Goal: Transaction & Acquisition: Purchase product/service

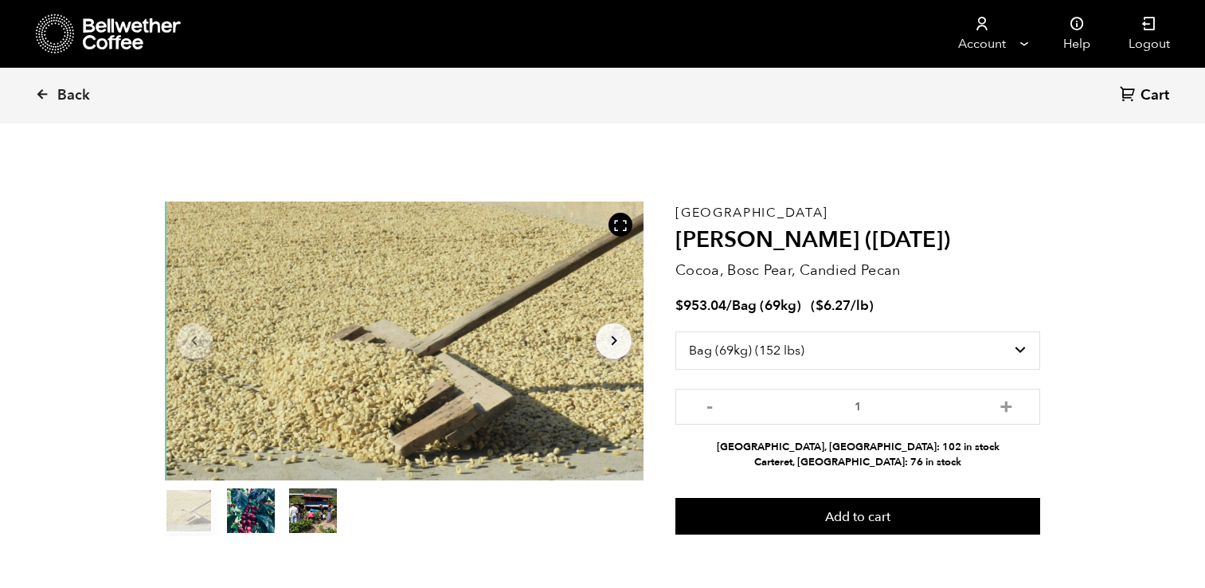
select select "bag-2"
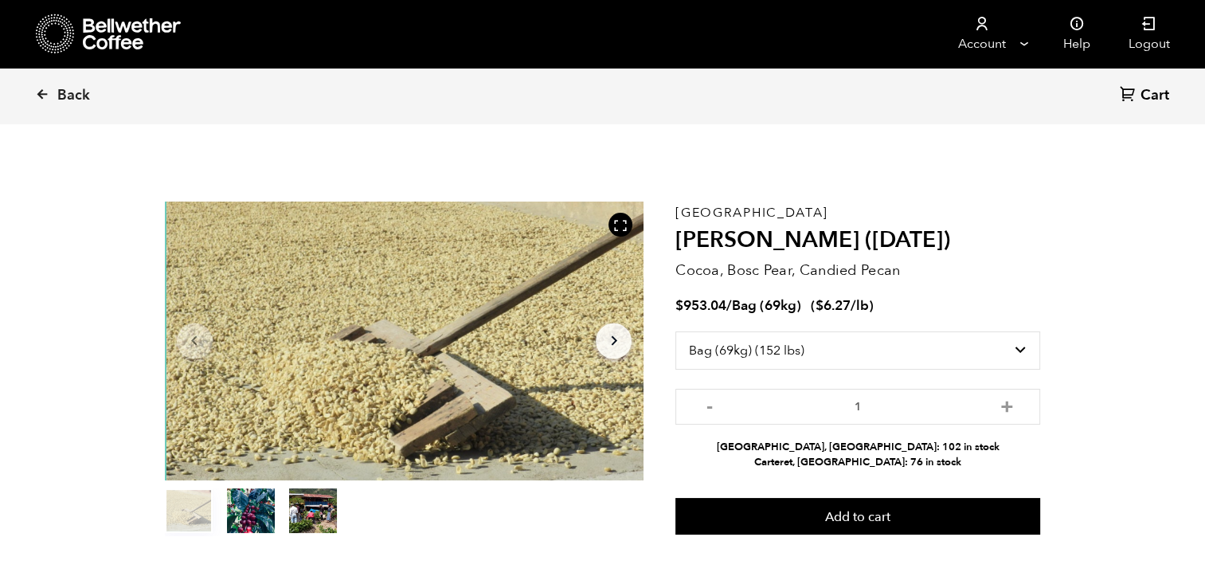
scroll to position [692, 848]
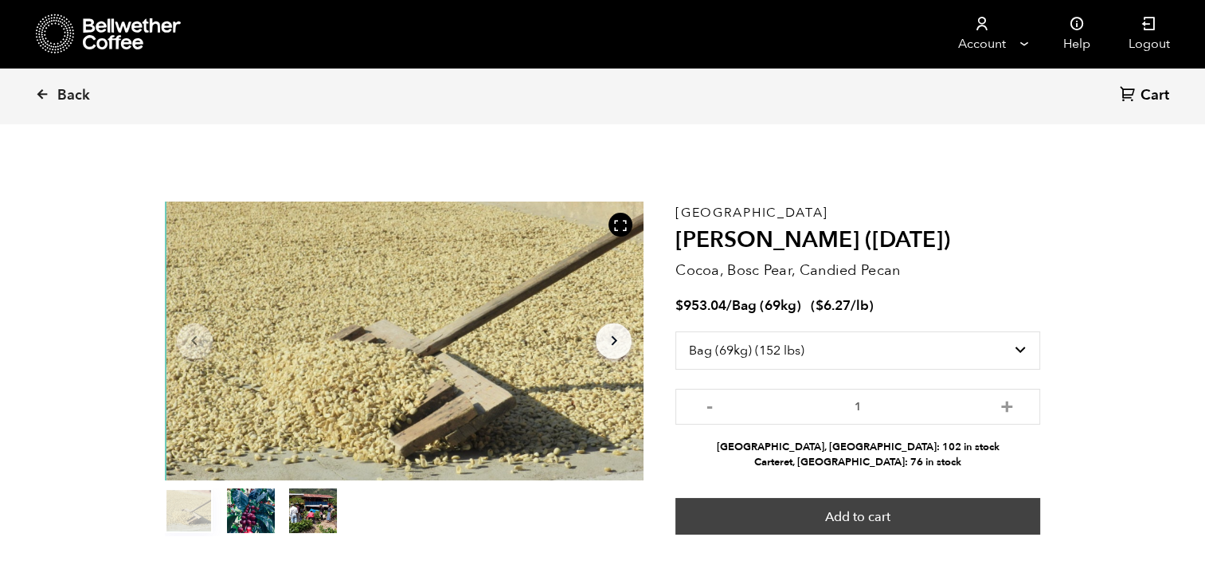
click at [854, 521] on button "Add to cart" at bounding box center [857, 516] width 365 height 37
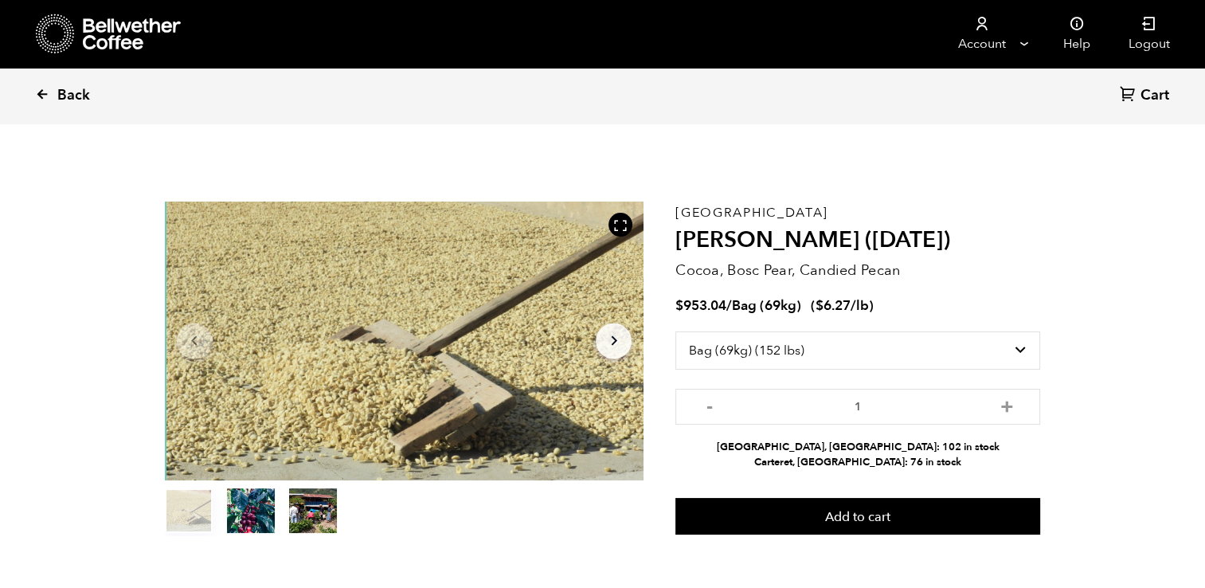
click at [54, 91] on link "Back" at bounding box center [84, 96] width 99 height 54
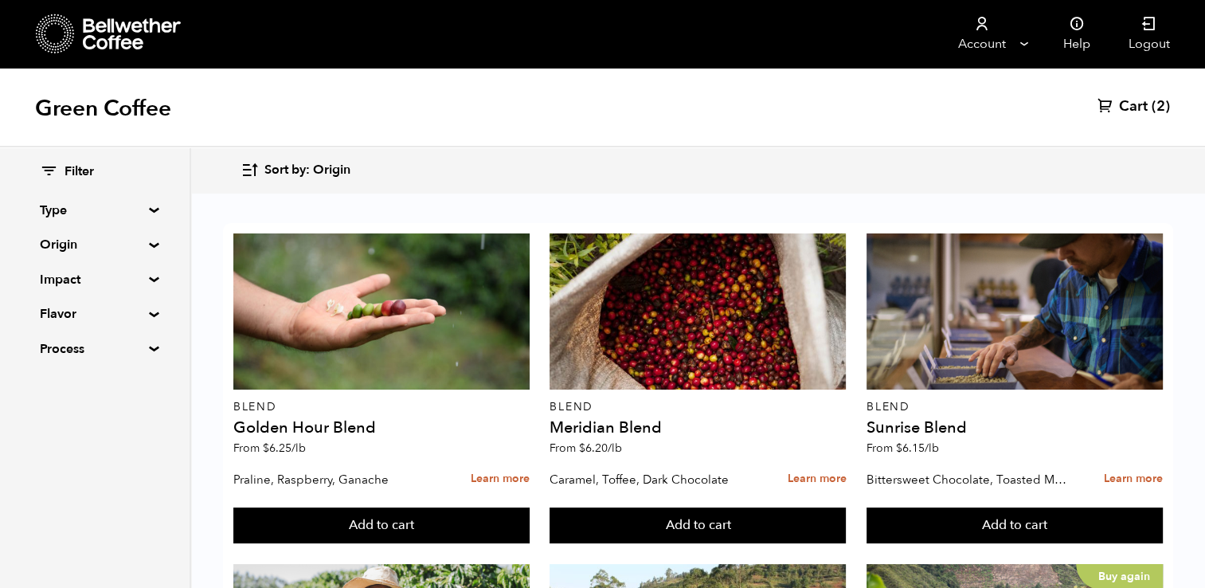
click at [155, 249] on div "Filter Type Blend Single Origin Decaf Seasonal Year Round Origin Blend [GEOGRAP…" at bounding box center [95, 260] width 190 height 227
click at [150, 245] on summary "Origin" at bounding box center [95, 244] width 110 height 19
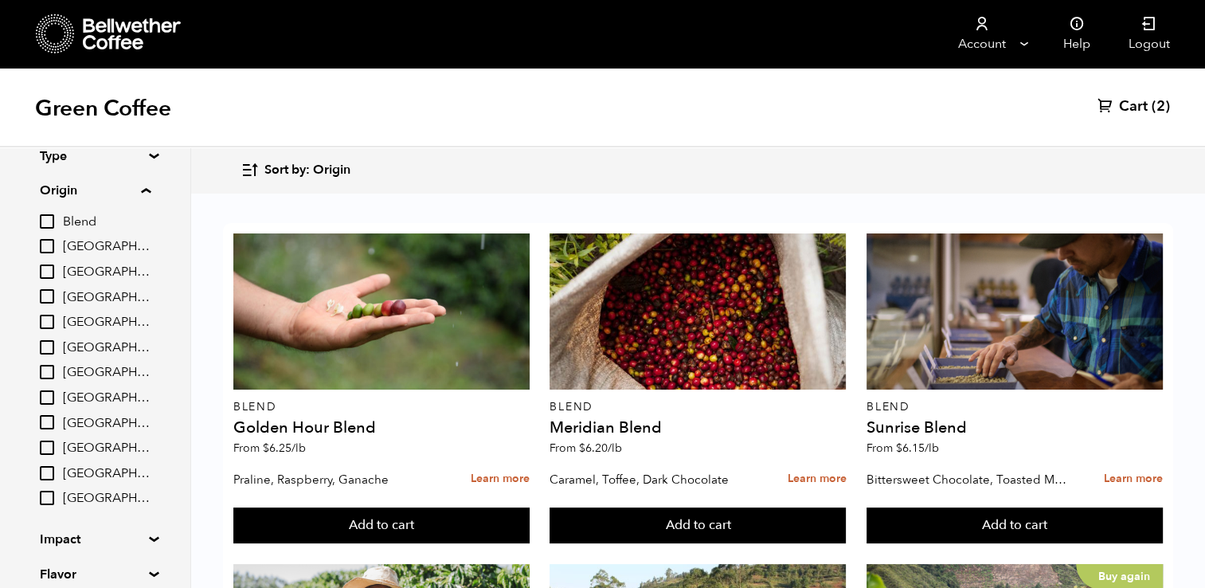
scroll to position [56, 0]
click at [49, 289] on input "[GEOGRAPHIC_DATA]" at bounding box center [47, 295] width 14 height 14
checkbox input "true"
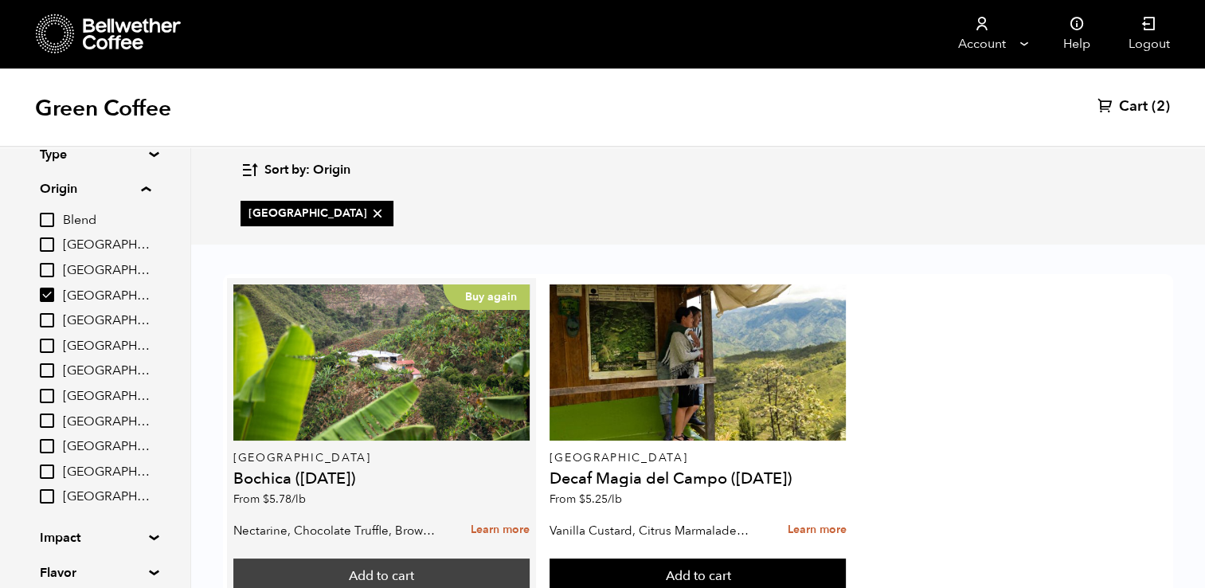
click at [396, 558] on button "Add to cart" at bounding box center [381, 576] width 296 height 37
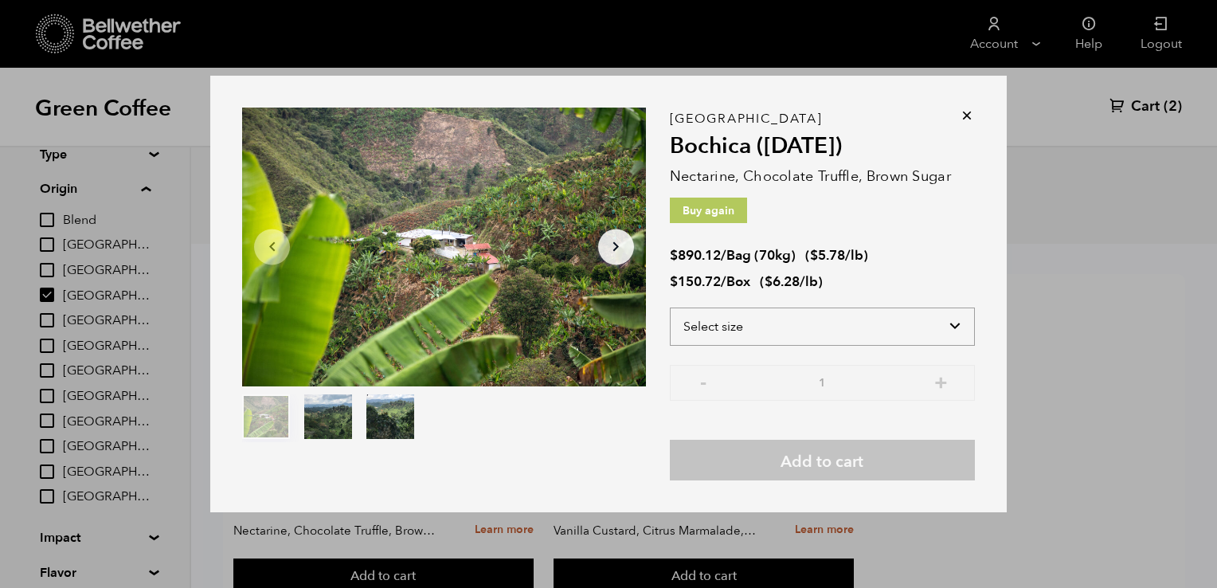
click at [771, 314] on select "Select size Bag (70kg) (154 lbs) Box (24 lbs)" at bounding box center [822, 326] width 305 height 38
select select "bag"
click at [670, 307] on select "Select size Bag (70kg) (154 lbs) Box (24 lbs)" at bounding box center [822, 326] width 305 height 38
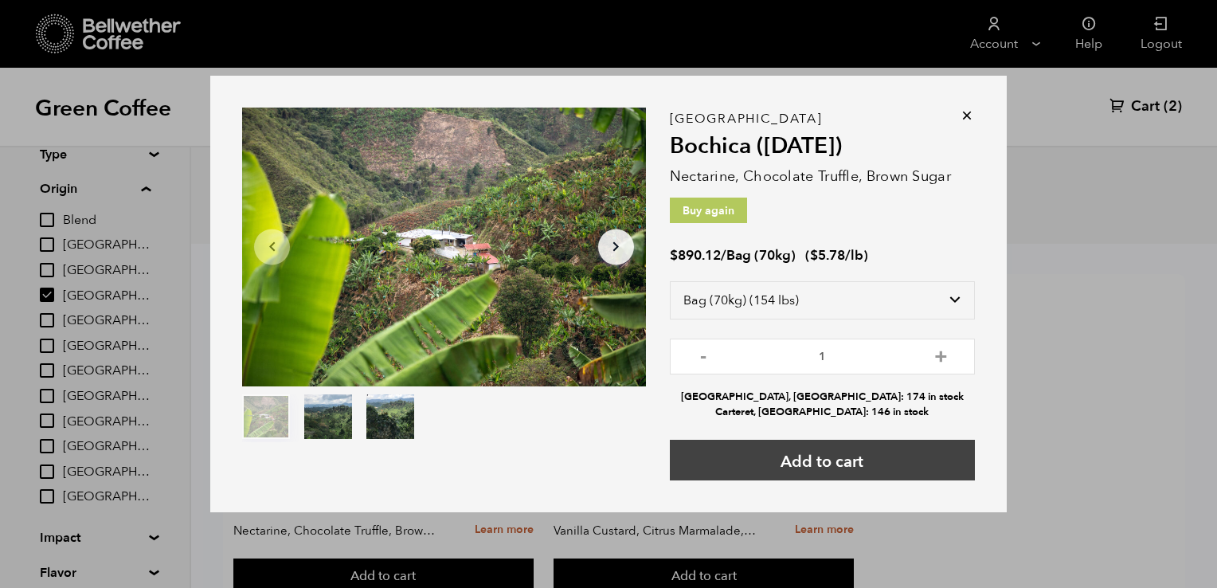
click at [833, 460] on button "Add to cart" at bounding box center [822, 460] width 305 height 41
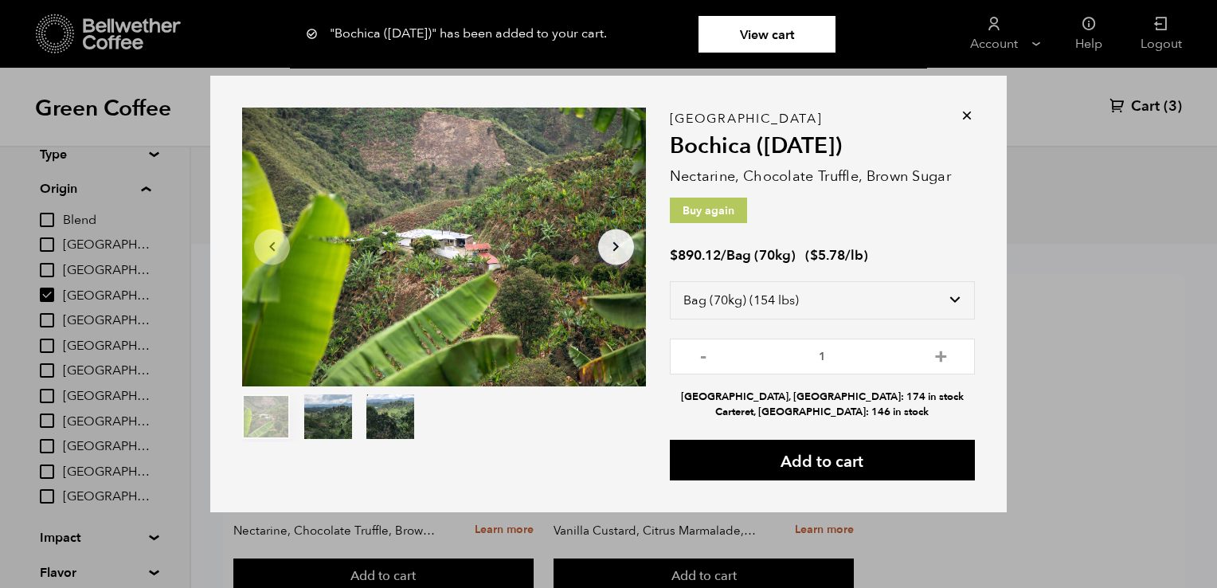
click at [966, 112] on icon at bounding box center [967, 116] width 16 height 16
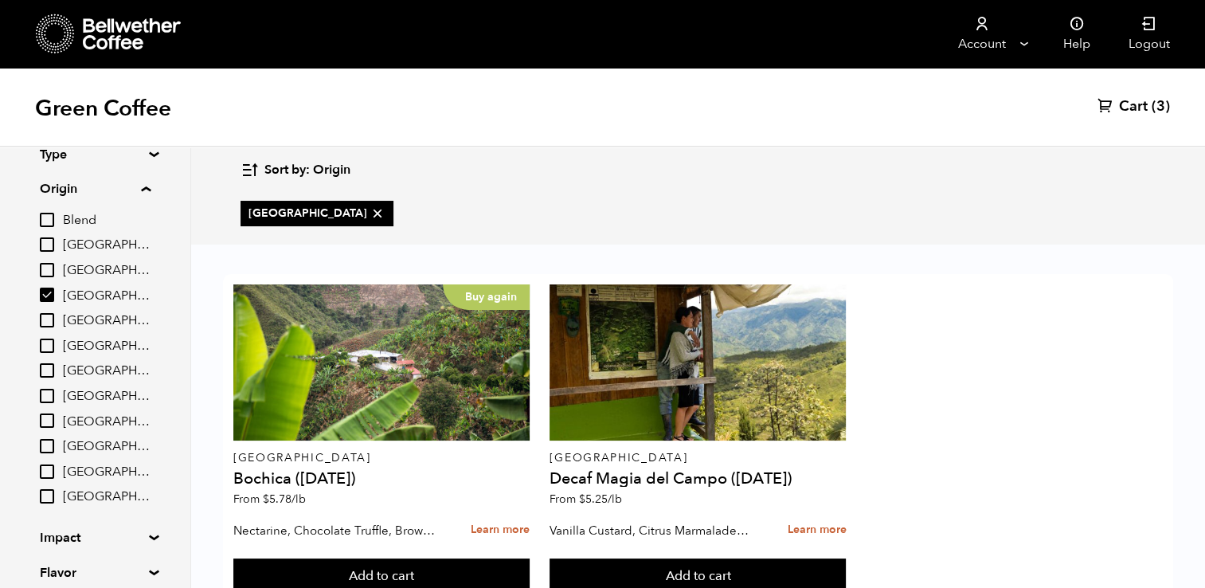
click at [1126, 103] on span "Cart" at bounding box center [1133, 106] width 29 height 19
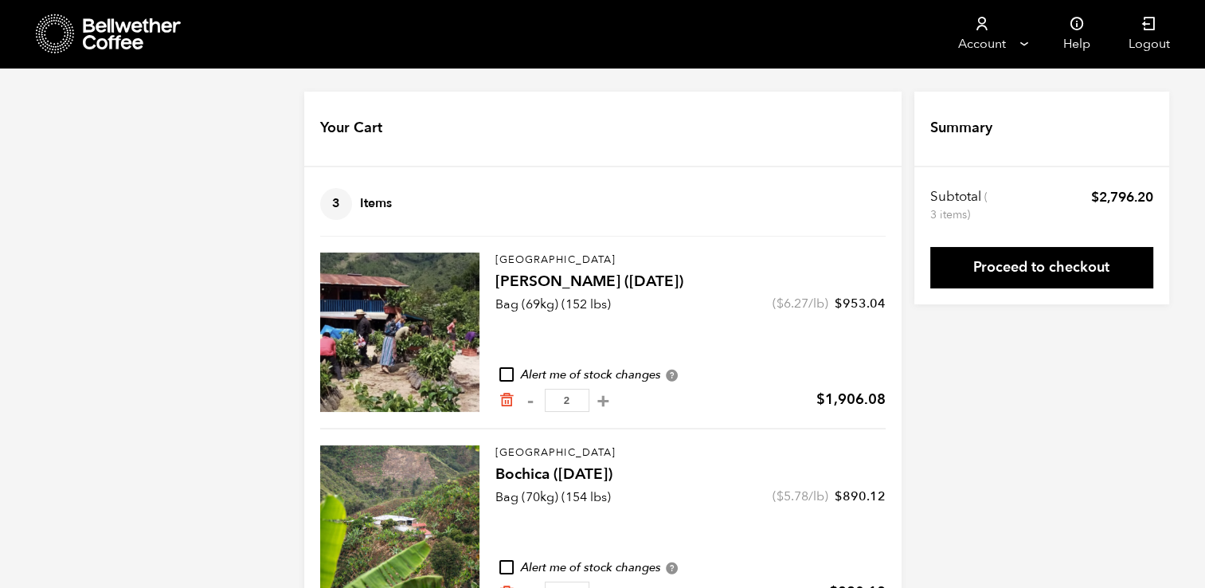
scroll to position [57, 0]
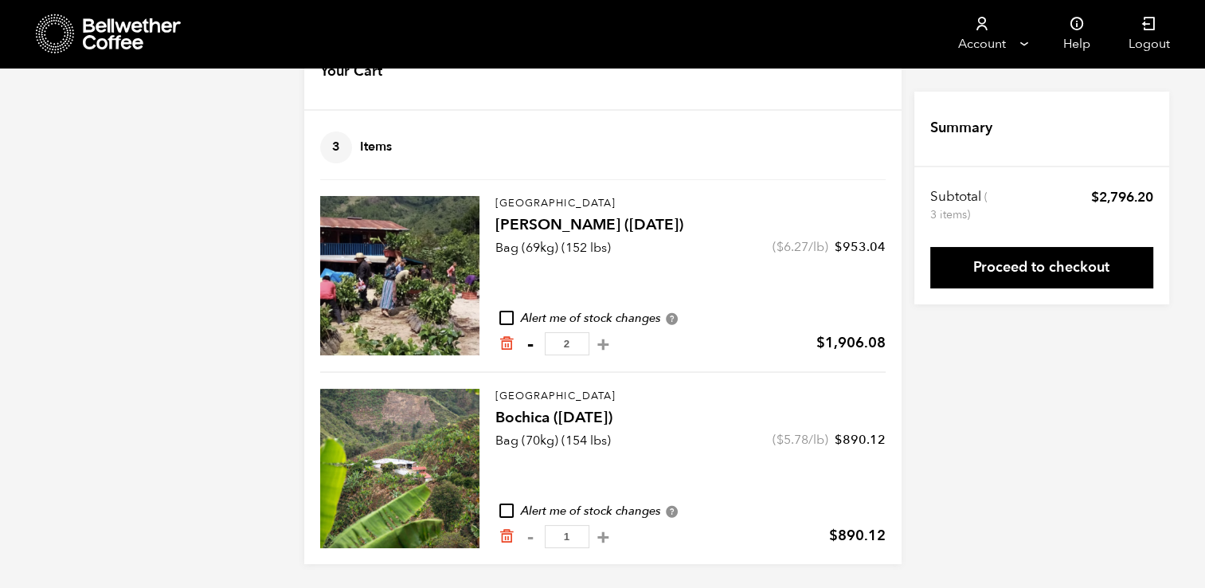
click at [526, 342] on button "-" at bounding box center [531, 344] width 20 height 16
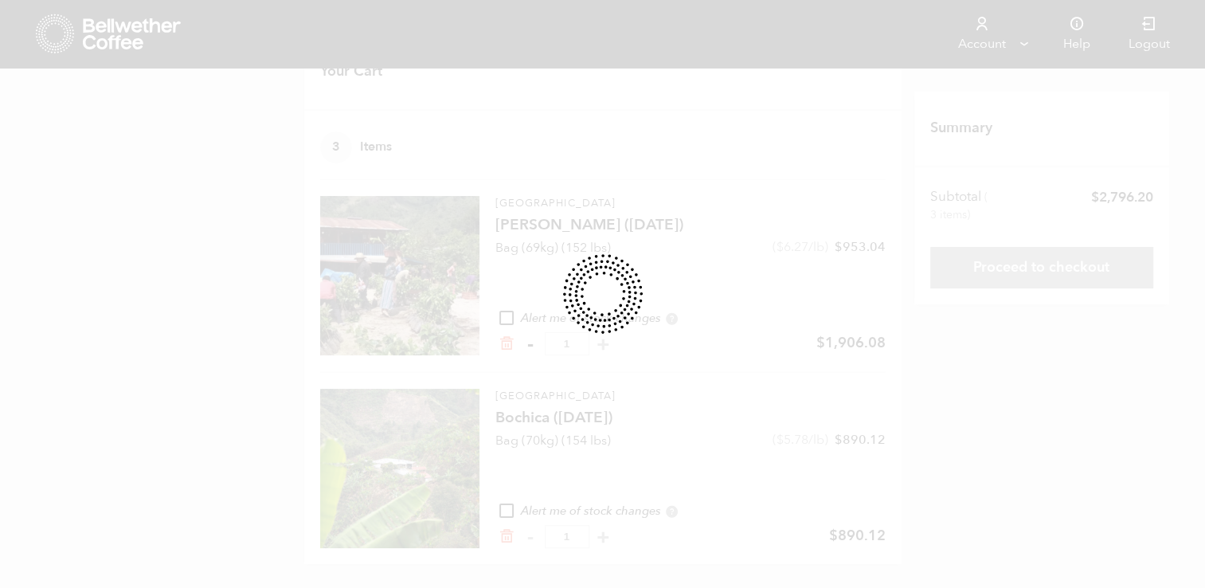
type input "1"
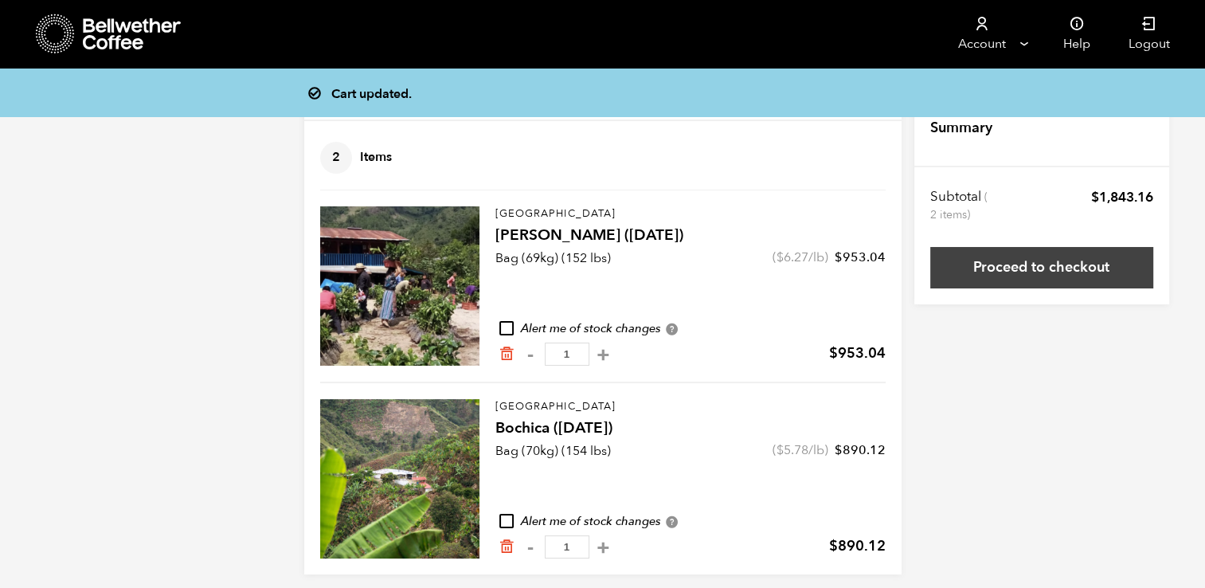
scroll to position [45, 0]
click at [1036, 271] on link "Proceed to checkout" at bounding box center [1041, 267] width 223 height 41
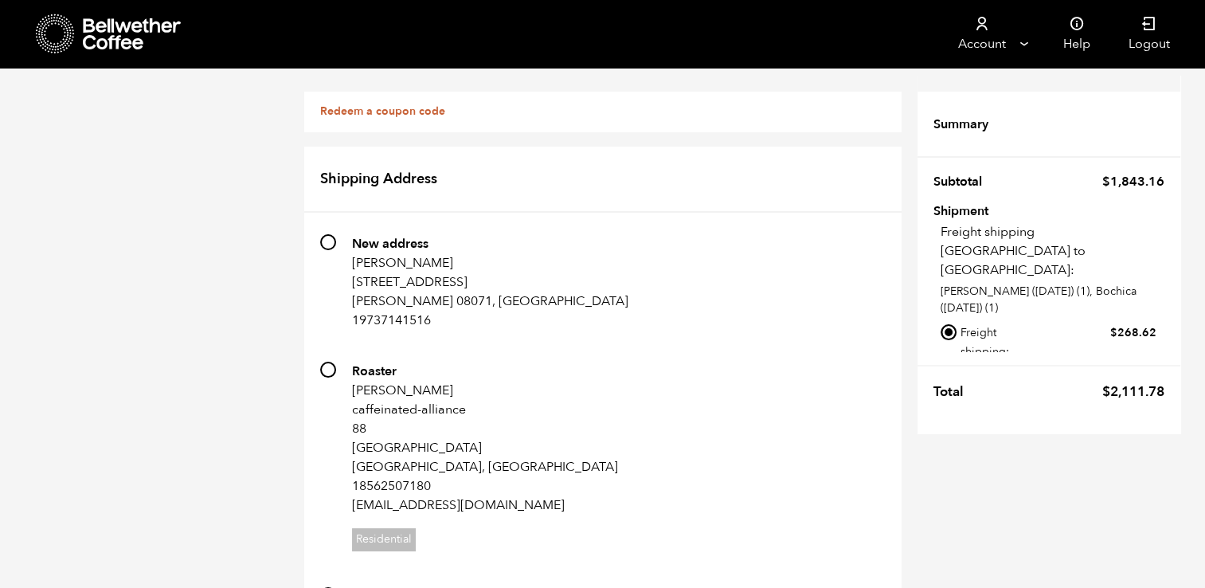
scroll to position [561, 0]
click at [949, 374] on input "Local pickup - Carteret, NJ" at bounding box center [949, 382] width 16 height 16
radio input "true"
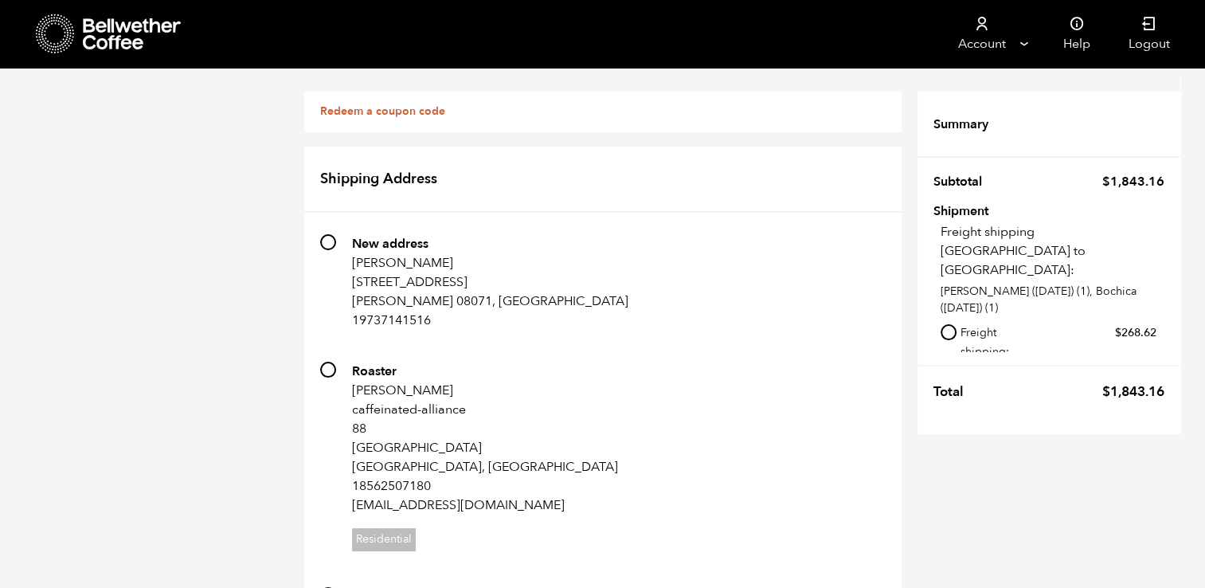
radio input "true"
